Goal: Task Accomplishment & Management: Manage account settings

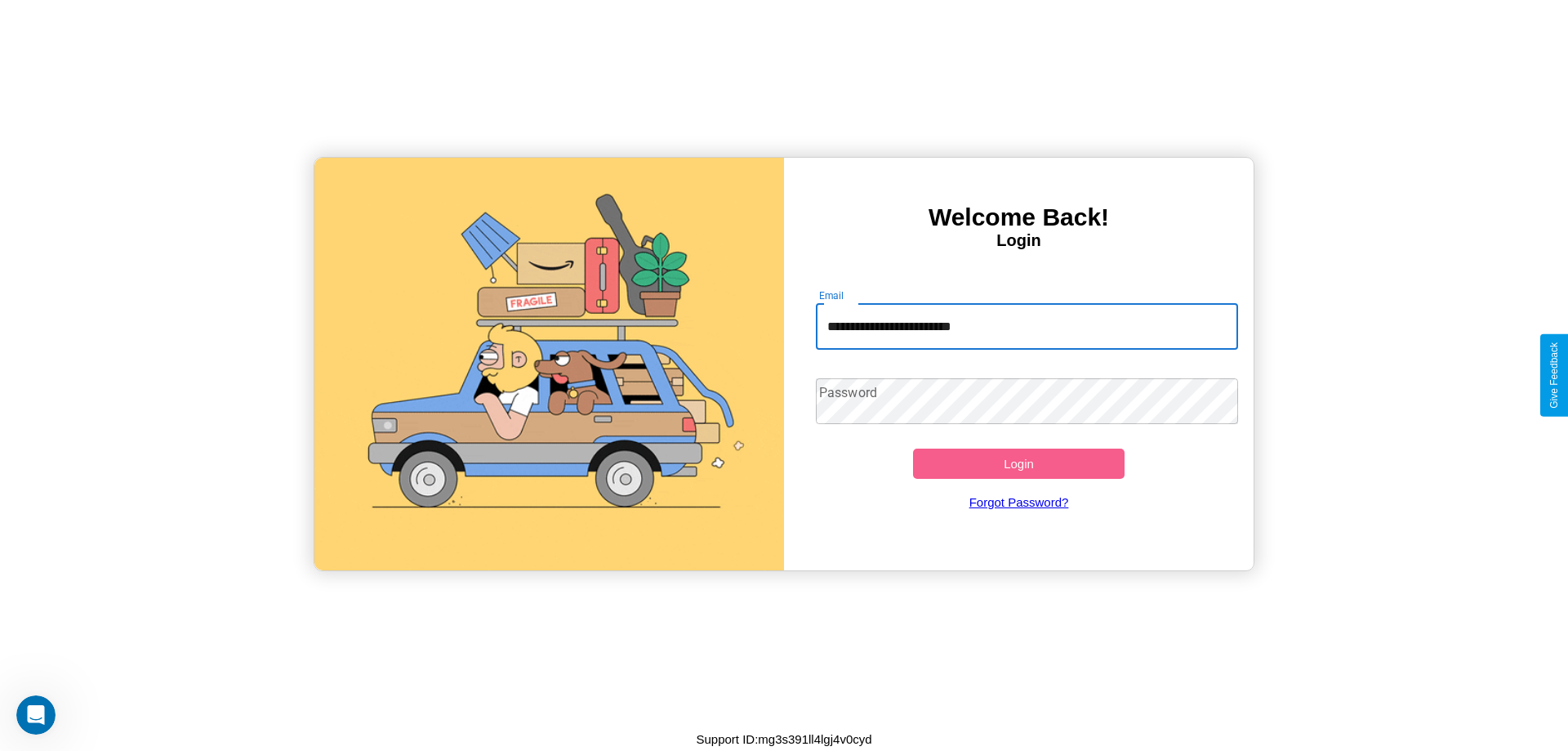
type input "**********"
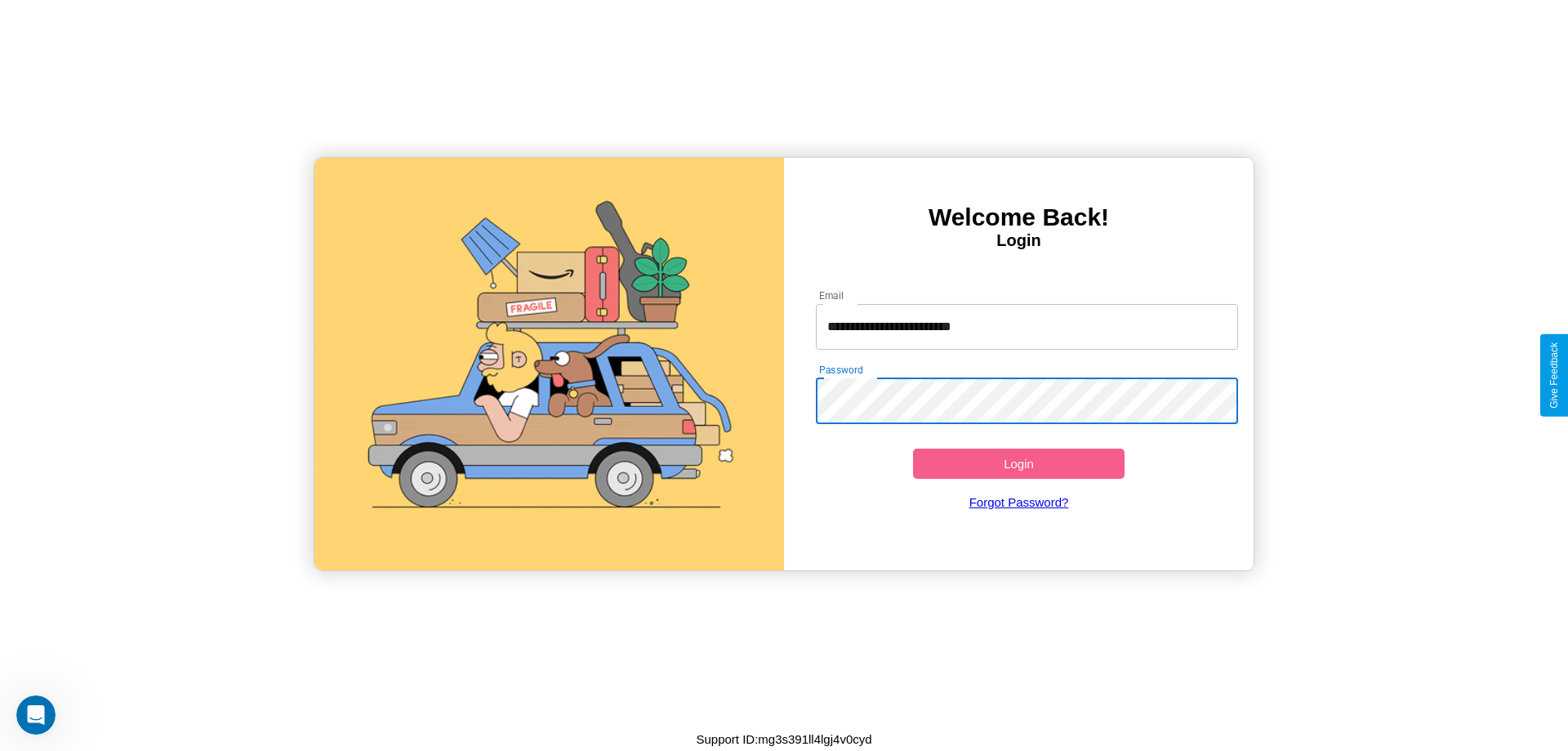
click at [1019, 463] on button "Login" at bounding box center [1019, 464] width 211 height 30
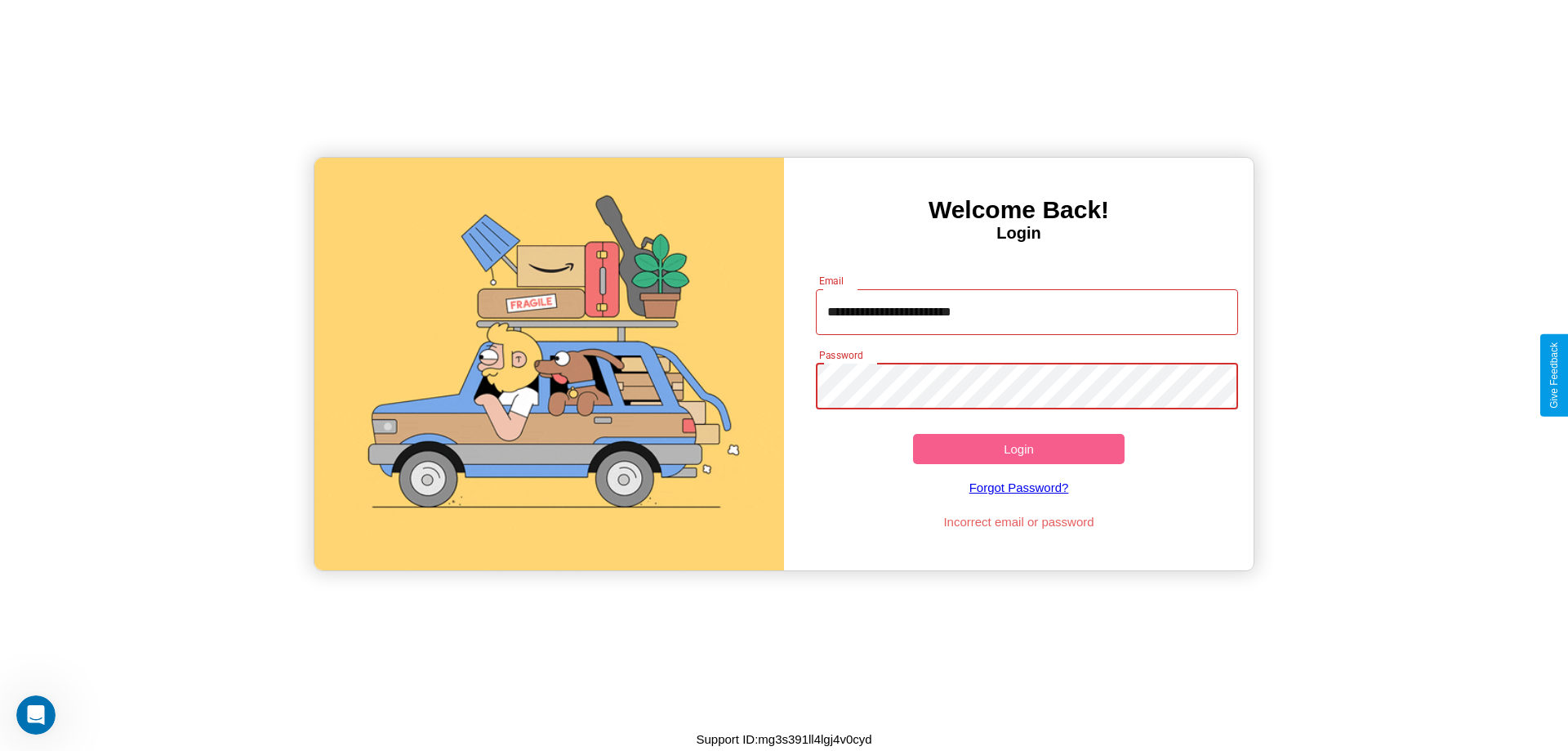
click at [1019, 449] on button "Login" at bounding box center [1019, 449] width 211 height 30
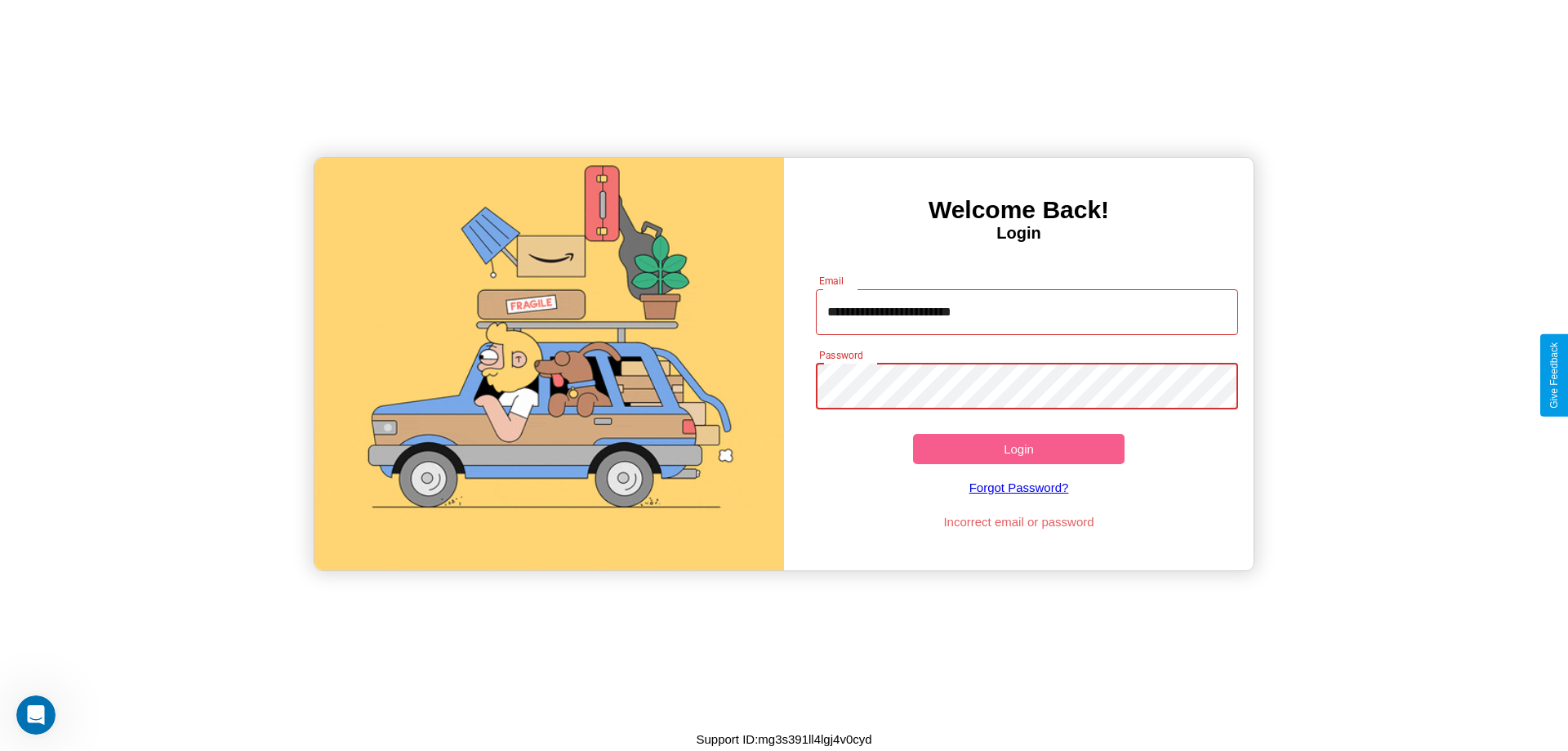
click at [1019, 449] on button "Login" at bounding box center [1019, 449] width 211 height 30
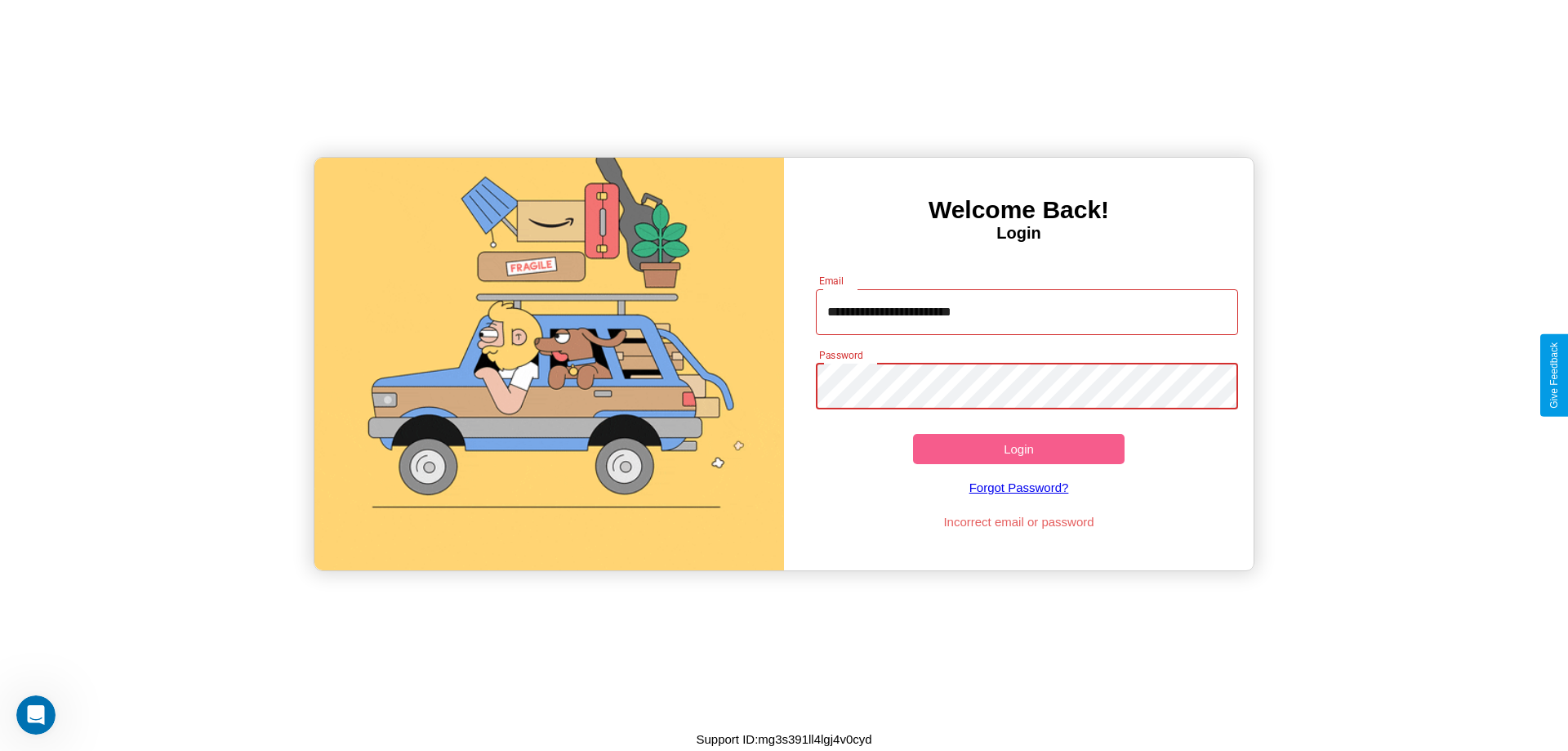
click at [1019, 449] on button "Login" at bounding box center [1019, 449] width 211 height 30
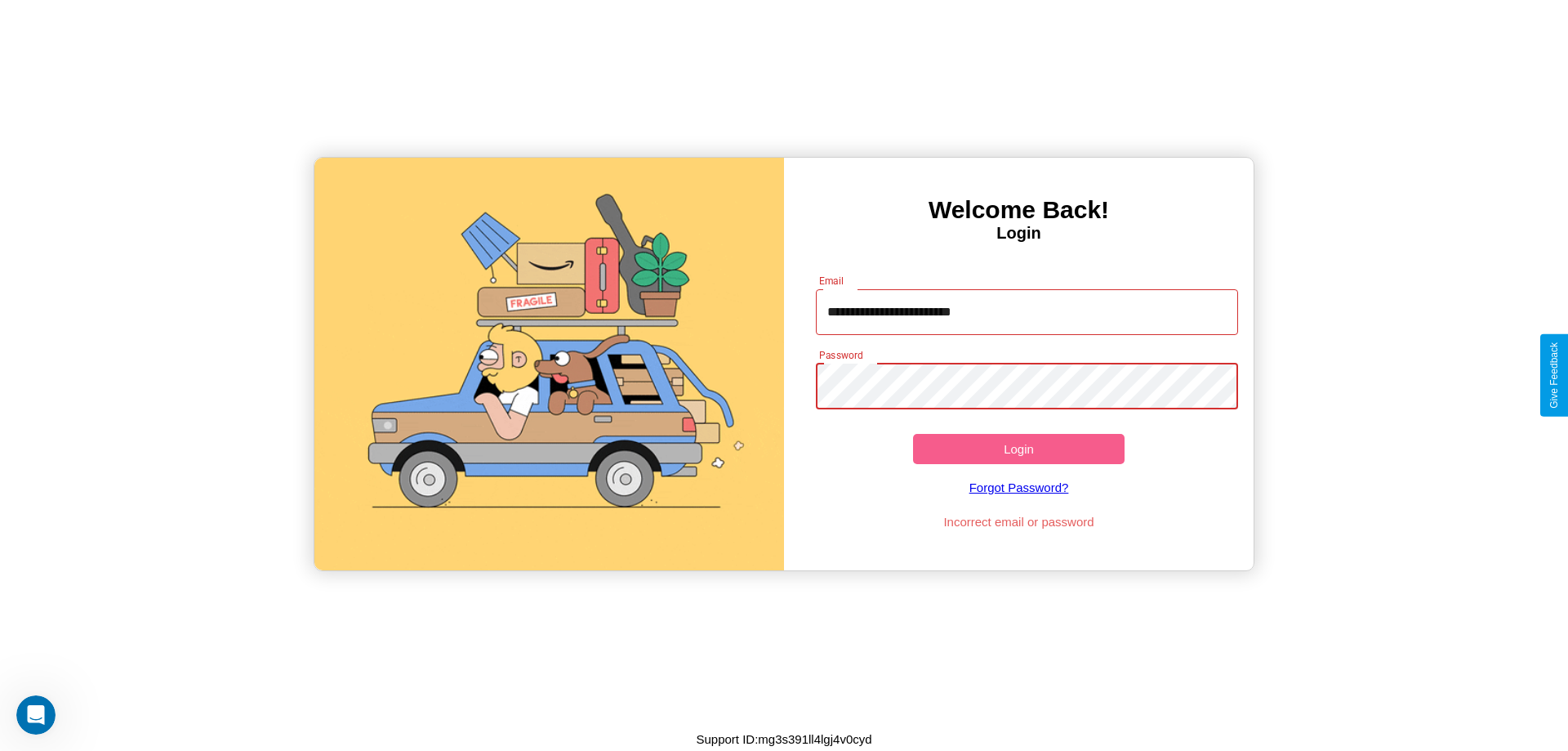
click at [1019, 449] on button "Login" at bounding box center [1019, 449] width 211 height 30
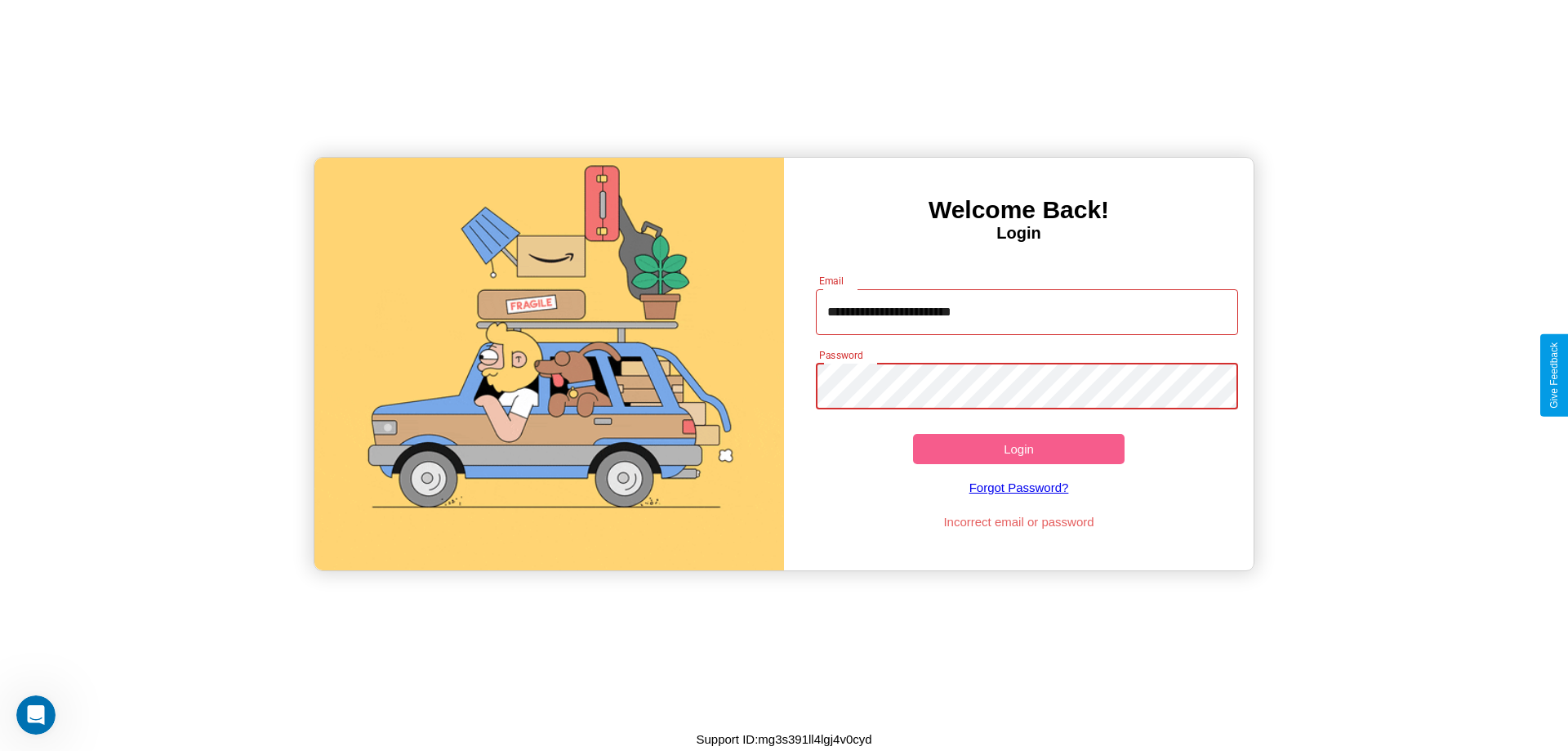
click at [1019, 449] on button "Login" at bounding box center [1019, 449] width 211 height 30
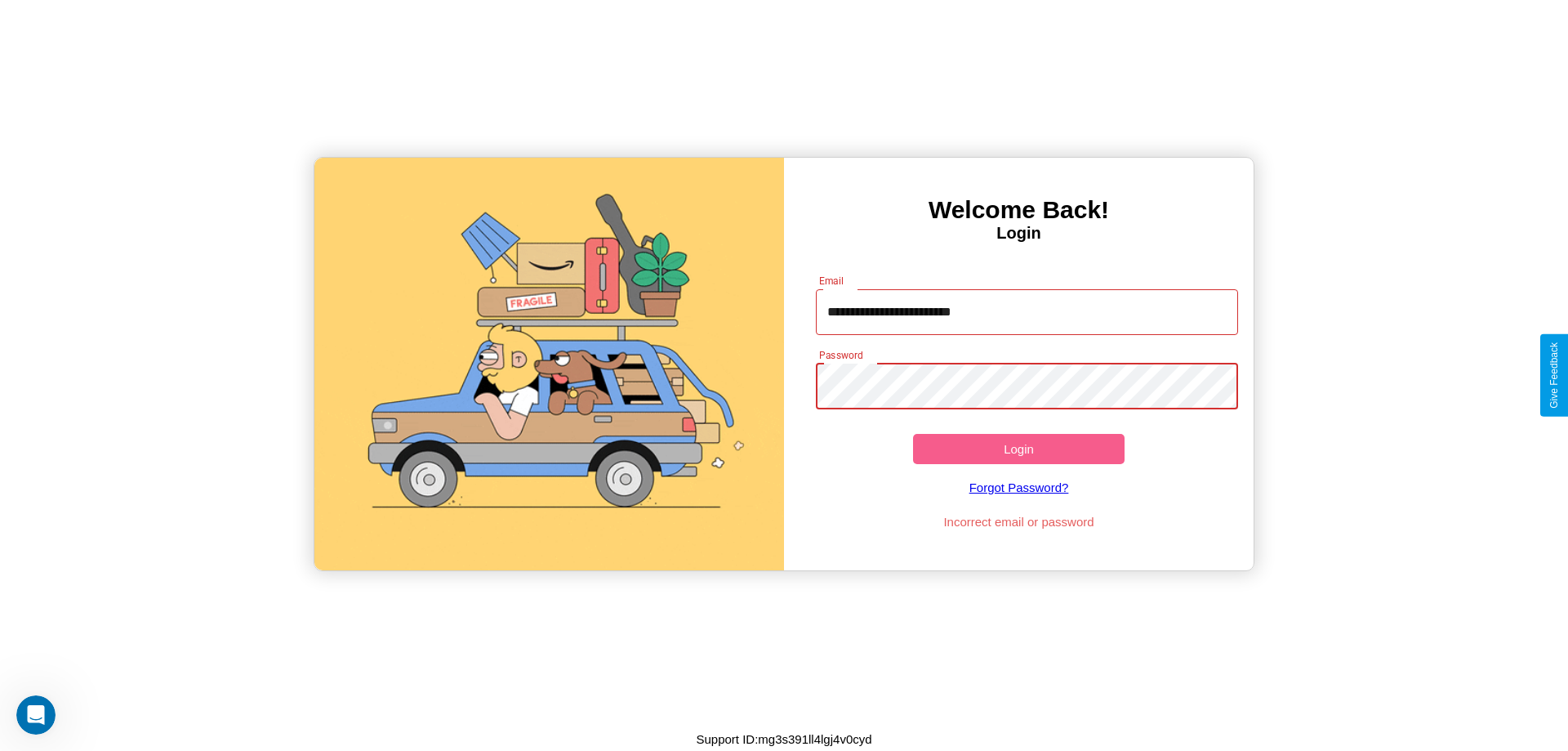
click at [1019, 449] on button "Login" at bounding box center [1019, 449] width 211 height 30
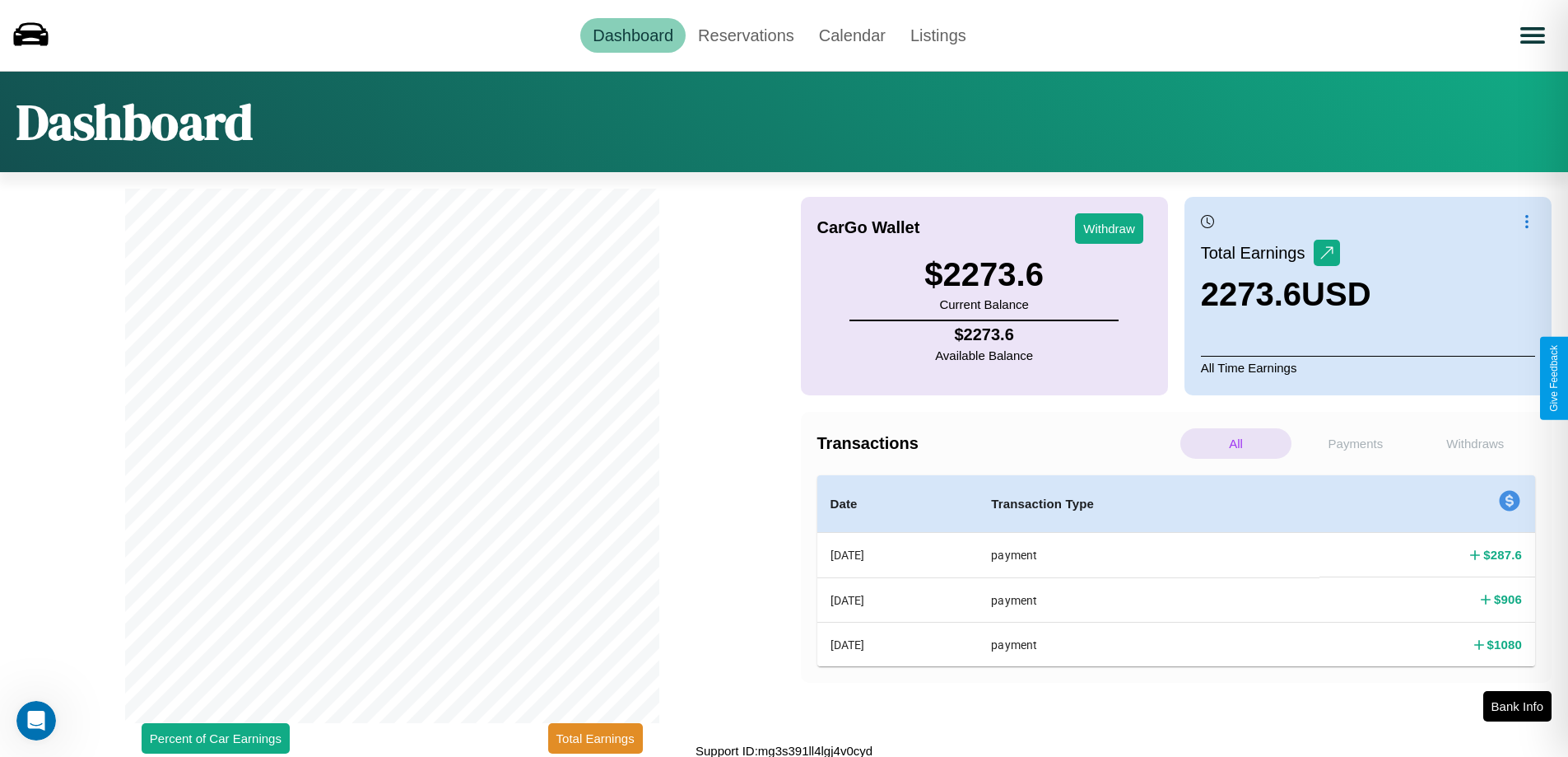
scroll to position [5, 0]
